Goal: Task Accomplishment & Management: Manage account settings

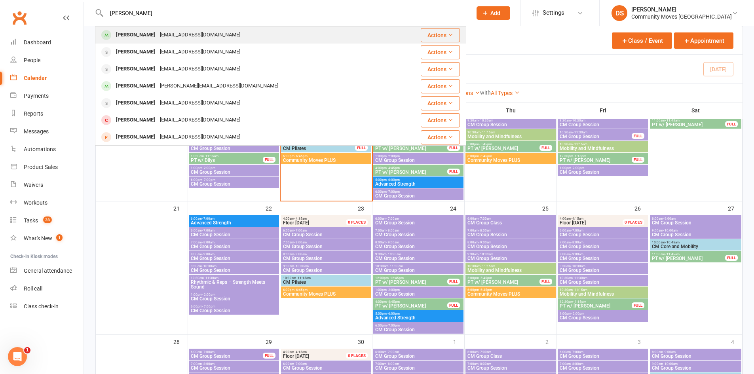
type input "sandra fav"
click at [198, 32] on div "[EMAIL_ADDRESS][DOMAIN_NAME]" at bounding box center [199, 34] width 85 height 11
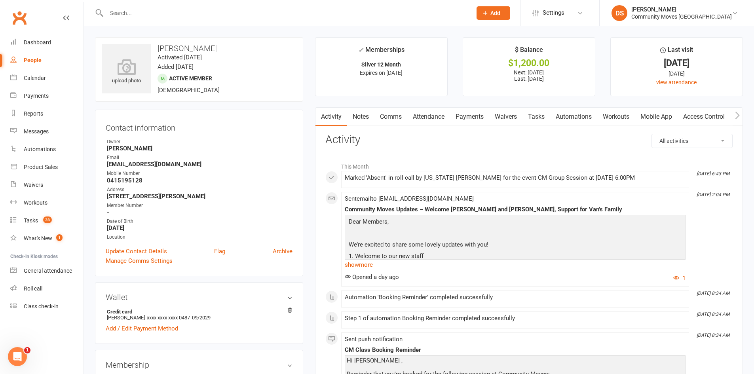
click at [472, 118] on link "Payments" at bounding box center [469, 117] width 39 height 18
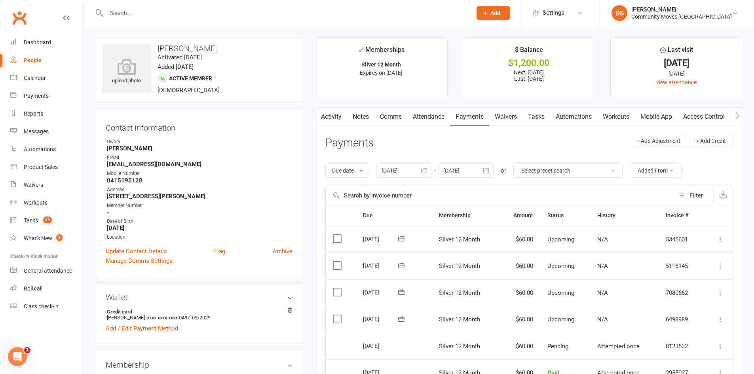
click at [411, 167] on div at bounding box center [403, 170] width 55 height 14
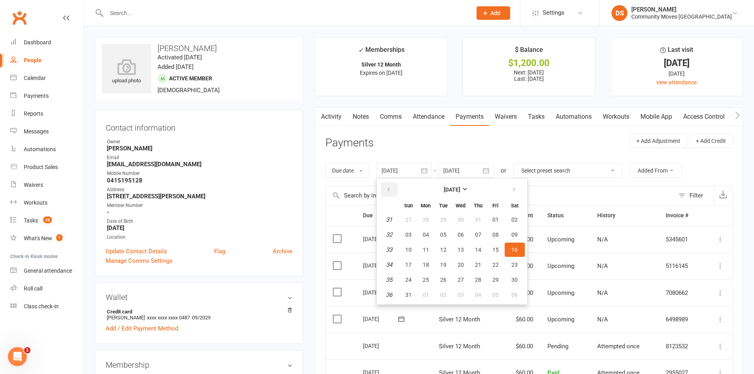
click at [389, 186] on button "button" at bounding box center [389, 189] width 17 height 14
click at [415, 245] on button "13" at bounding box center [408, 250] width 17 height 14
type input "[DATE]"
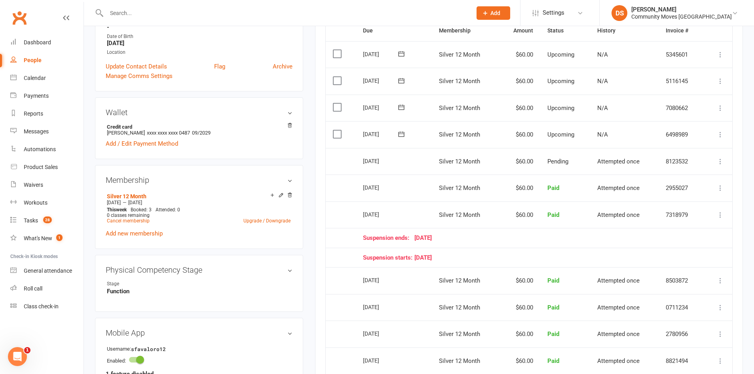
scroll to position [369, 0]
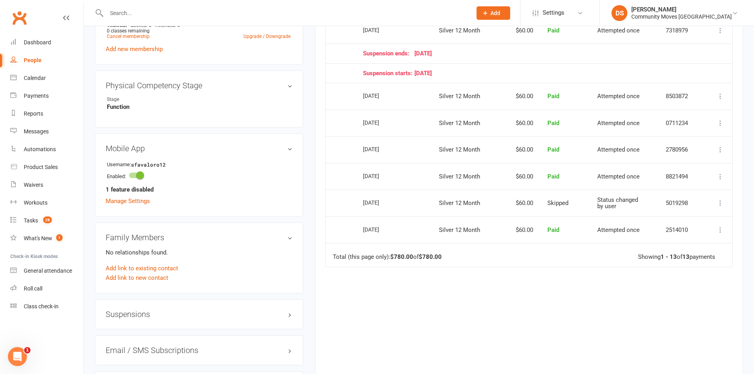
click at [283, 12] on input "text" at bounding box center [285, 13] width 362 height 11
click at [689, 23] on li "DS Darshak Shah Community Moves Neutral Bay Signed in as: Community Moves Neutr…" at bounding box center [676, 13] width 155 height 26
click at [685, 11] on div "[PERSON_NAME]" at bounding box center [681, 9] width 101 height 7
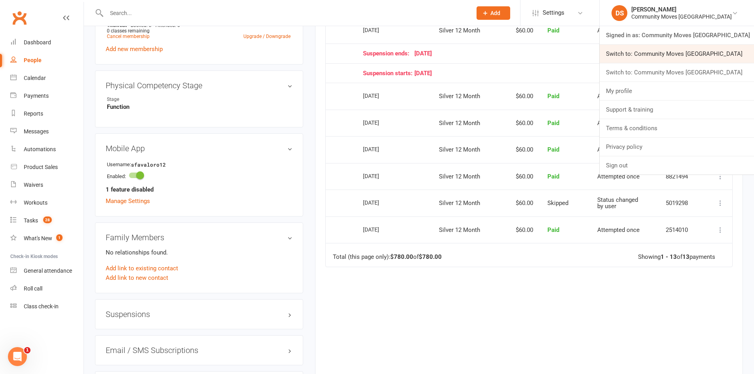
click at [693, 52] on link "Switch to: Community Moves Forestville" at bounding box center [677, 54] width 154 height 18
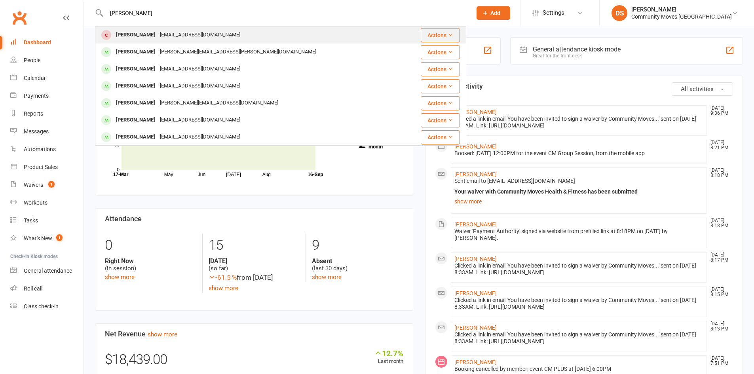
type input "[PERSON_NAME]"
click at [168, 36] on div "[EMAIL_ADDRESS][DOMAIN_NAME]" at bounding box center [199, 34] width 85 height 11
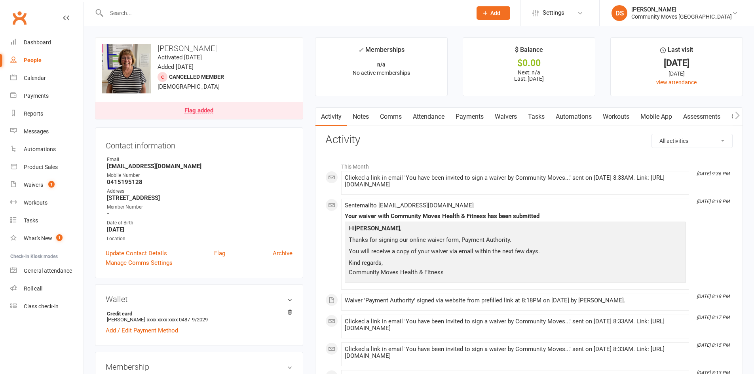
click at [472, 117] on link "Payments" at bounding box center [469, 117] width 39 height 18
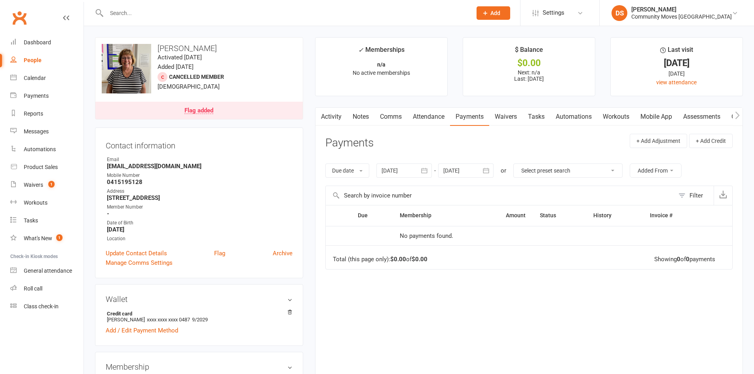
click at [408, 170] on div at bounding box center [403, 170] width 55 height 14
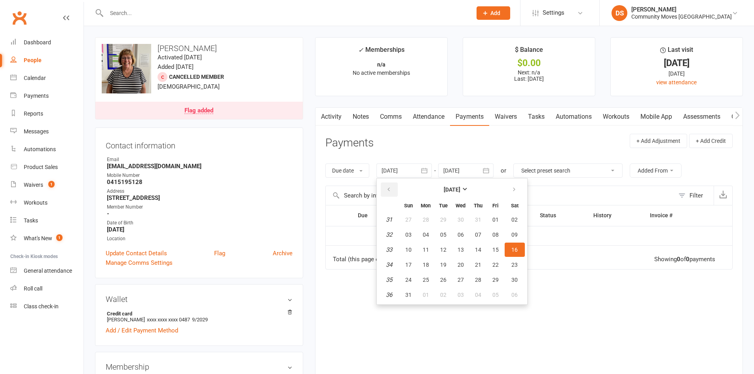
click at [387, 186] on button "button" at bounding box center [389, 189] width 17 height 14
click at [413, 247] on button "13" at bounding box center [408, 250] width 17 height 14
type input "[DATE]"
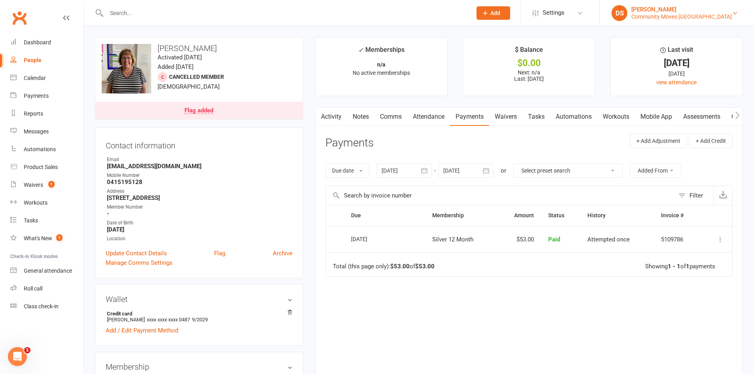
click at [688, 8] on div "[PERSON_NAME]" at bounding box center [681, 9] width 101 height 7
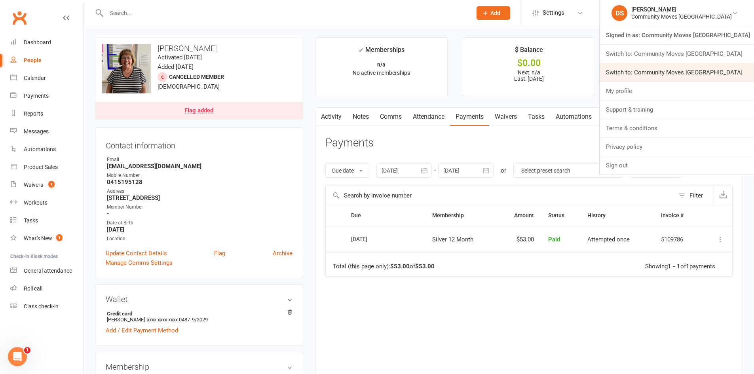
click at [690, 71] on link "Switch to: Community Moves [GEOGRAPHIC_DATA]" at bounding box center [677, 72] width 154 height 18
